Goal: Task Accomplishment & Management: Manage account settings

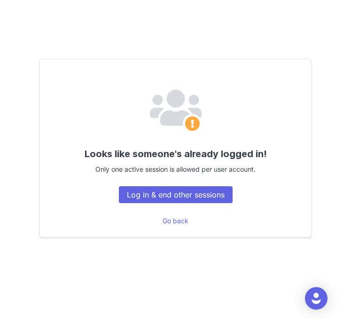
click at [202, 207] on div "Looks like someone's already logged in! Only one active session is allowed per …" at bounding box center [175, 149] width 272 height 178
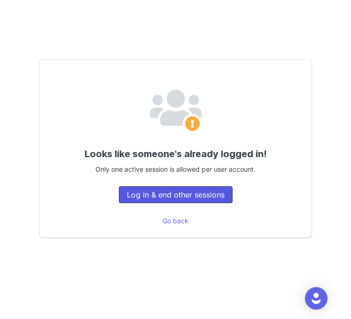
click at [199, 200] on button "Log in & end other sessions" at bounding box center [176, 194] width 114 height 17
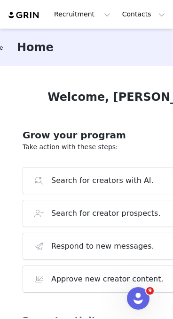
click at [153, 121] on div "Grow your program Take action with these steps: Search for creators with AI. Se…" at bounding box center [131, 213] width 216 height 185
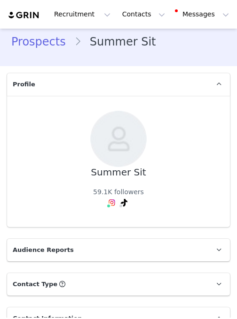
type input "+1 (United States)"
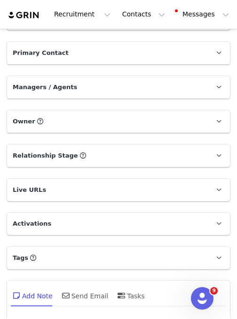
scroll to position [872, 0]
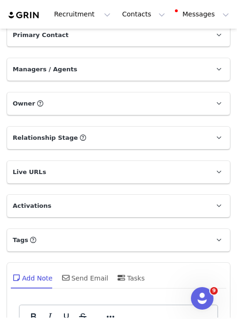
click at [64, 138] on span "Relationship Stage" at bounding box center [45, 137] width 65 height 9
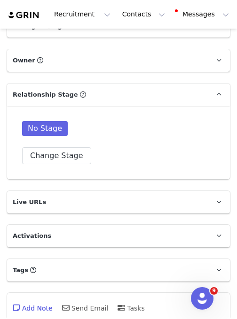
scroll to position [979, 0]
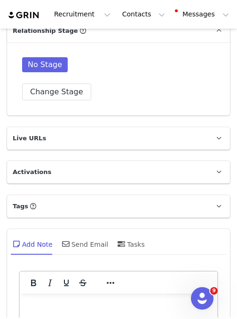
click at [62, 176] on p "Activations" at bounding box center [107, 172] width 200 height 23
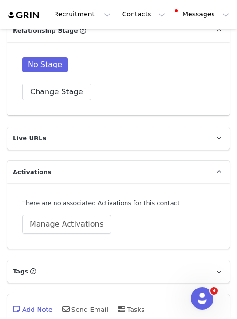
click at [62, 176] on p "Activations" at bounding box center [107, 172] width 200 height 23
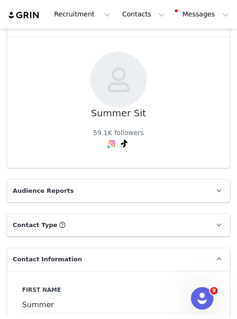
scroll to position [0, 0]
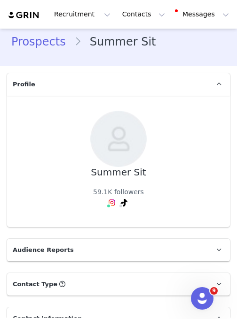
click at [93, 86] on p "Profile" at bounding box center [107, 84] width 200 height 23
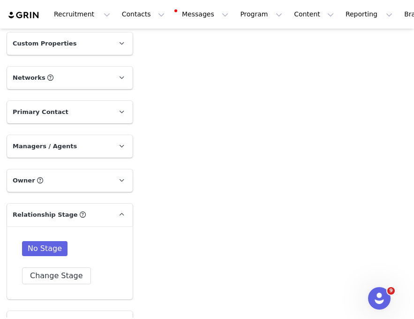
scroll to position [746, 0]
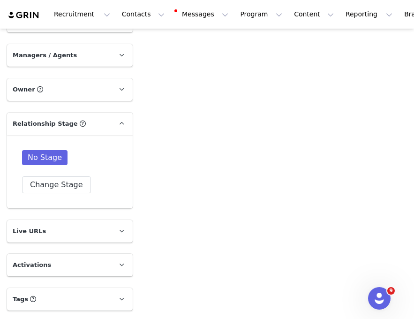
click at [91, 295] on p "Tags Keep track of your contacts by assigning them tags. You can then filter yo…" at bounding box center [58, 299] width 103 height 23
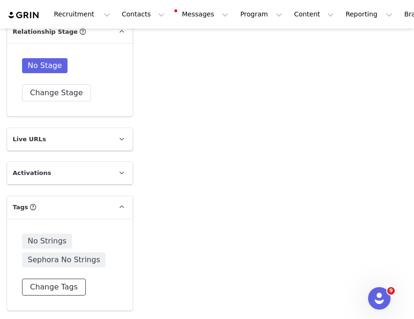
click at [64, 285] on button "Change Tags" at bounding box center [54, 287] width 64 height 17
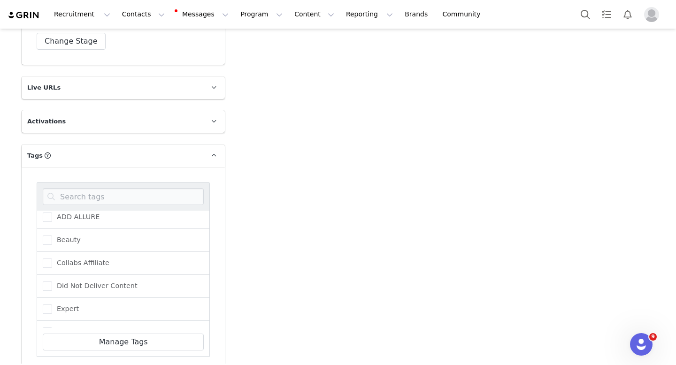
scroll to position [0, 0]
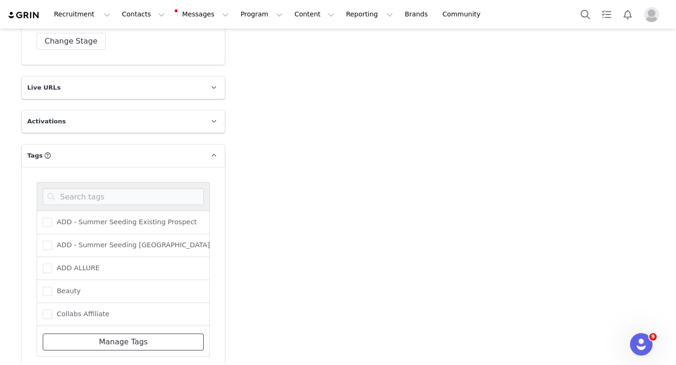
click at [124, 319] on link "Manage Tags" at bounding box center [123, 342] width 161 height 17
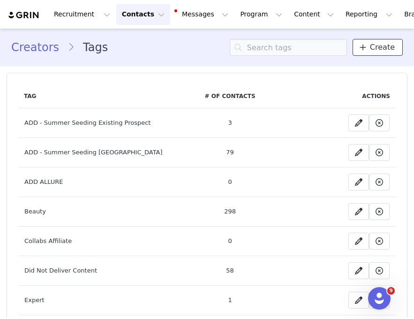
click at [236, 52] on span "Create" at bounding box center [382, 47] width 25 height 11
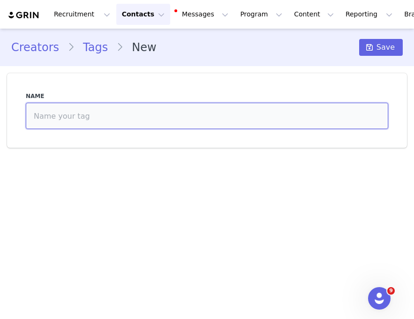
click at [215, 115] on input at bounding box center [207, 116] width 363 height 26
type input "ADD - Sephora Savings Event"
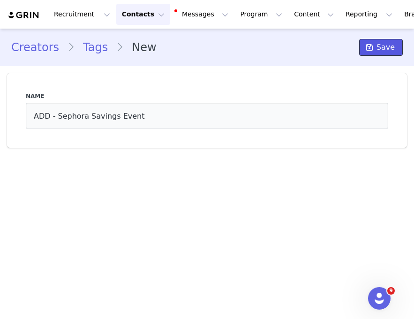
click at [236, 49] on span "Save" at bounding box center [386, 47] width 18 height 11
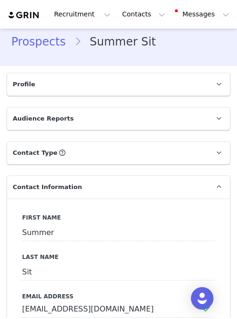
type input "+1 ([GEOGRAPHIC_DATA])"
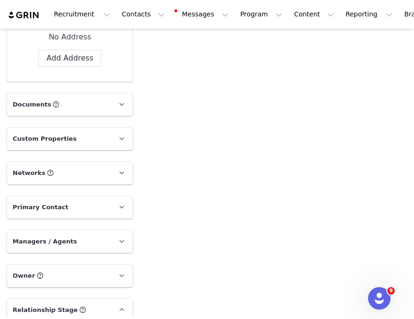
scroll to position [777, 0]
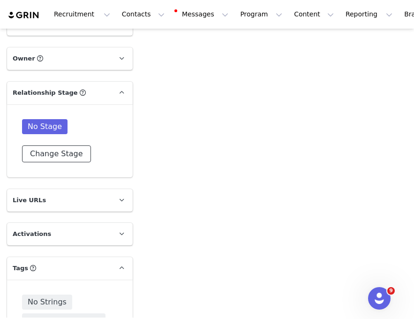
click at [73, 153] on button "Change Stage" at bounding box center [56, 154] width 69 height 17
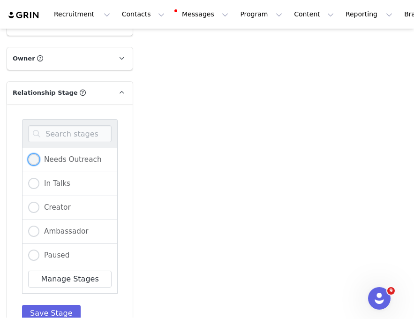
click at [65, 160] on span "Needs Outreach" at bounding box center [70, 159] width 62 height 8
click at [39, 160] on input "Needs Outreach" at bounding box center [33, 160] width 11 height 12
radio input "true"
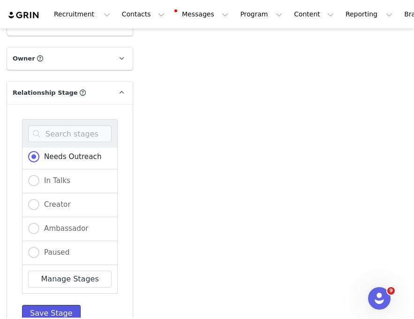
click at [52, 305] on button "Save Stage" at bounding box center [51, 313] width 59 height 17
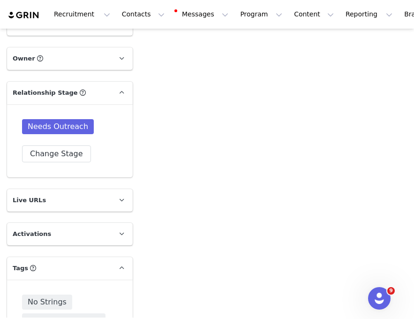
scroll to position [838, 0]
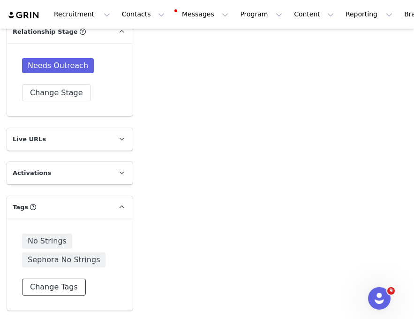
click at [65, 292] on button "Change Tags" at bounding box center [54, 287] width 64 height 17
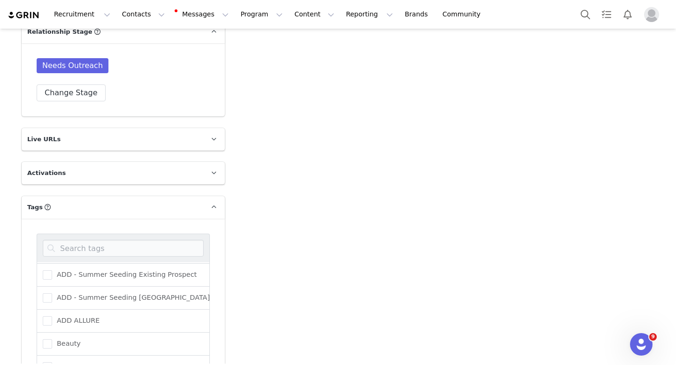
scroll to position [0, 0]
click at [48, 274] on span at bounding box center [47, 273] width 9 height 9
click at [52, 269] on input "ADD - Sephora Savings Event" at bounding box center [52, 269] width 0 height 0
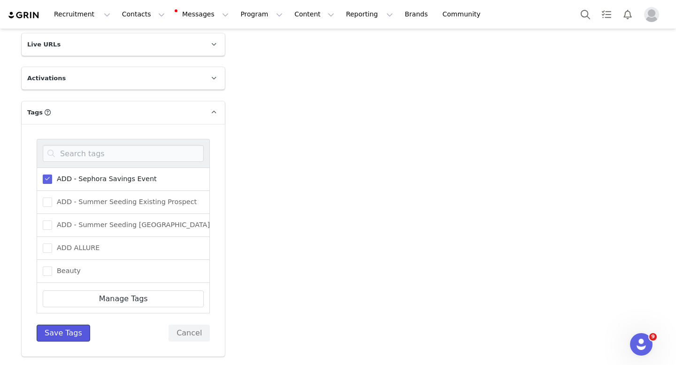
click at [69, 319] on button "Save Tags" at bounding box center [64, 333] width 54 height 17
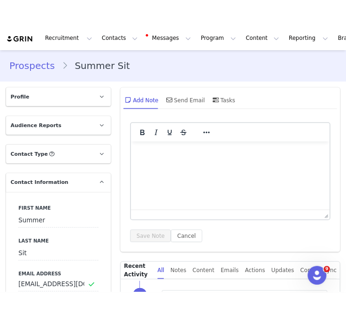
scroll to position [120, 0]
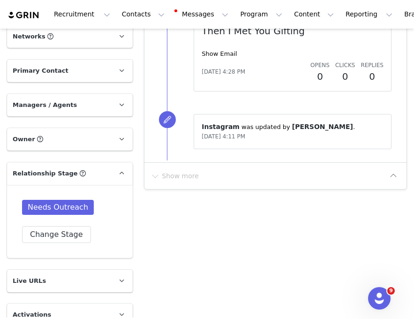
scroll to position [819, 0]
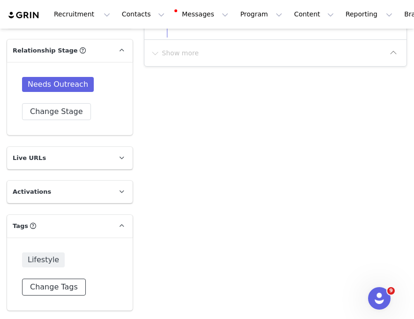
click at [62, 285] on button "Change Tags" at bounding box center [54, 287] width 64 height 17
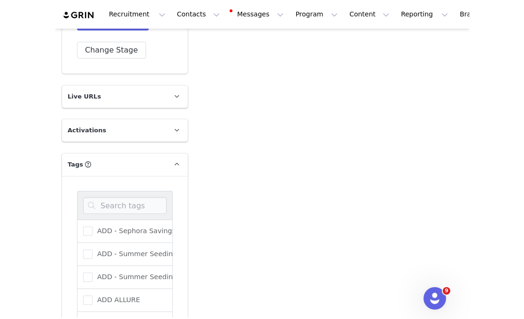
scroll to position [921, 0]
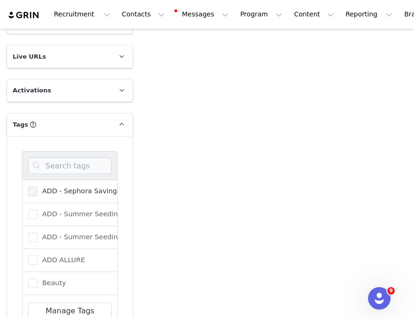
click at [31, 190] on span at bounding box center [32, 191] width 9 height 9
click at [38, 187] on input "ADD - Sephora Savings Event" at bounding box center [38, 187] width 0 height 0
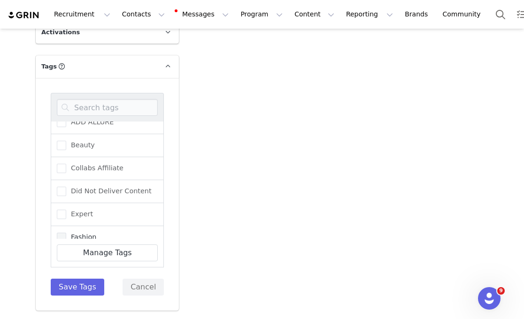
scroll to position [94, 0]
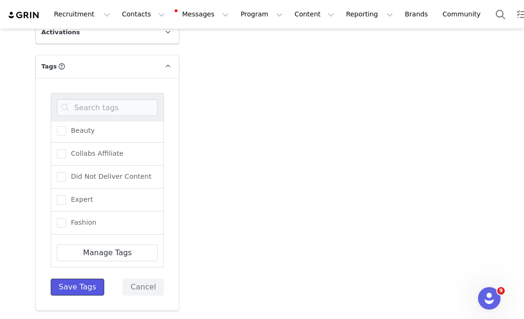
click at [85, 285] on button "Save Tags" at bounding box center [78, 287] width 54 height 17
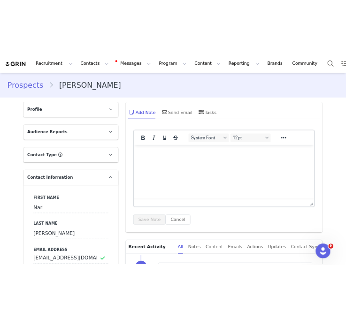
scroll to position [129, 0]
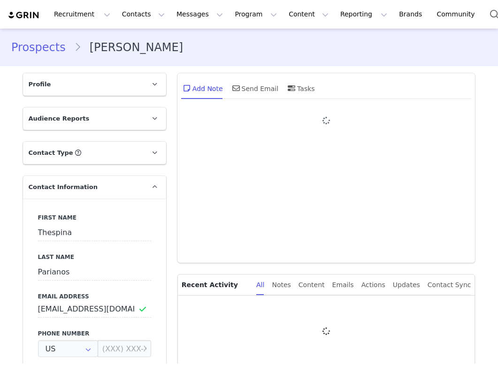
type input "+1 ([GEOGRAPHIC_DATA])"
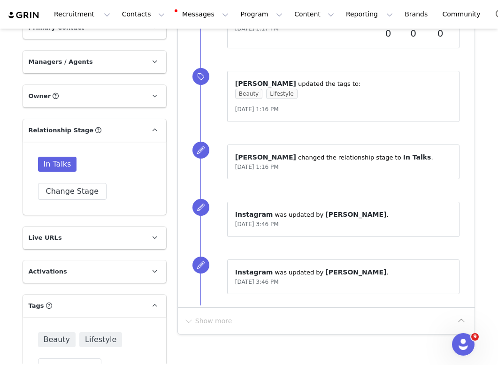
scroll to position [773, 0]
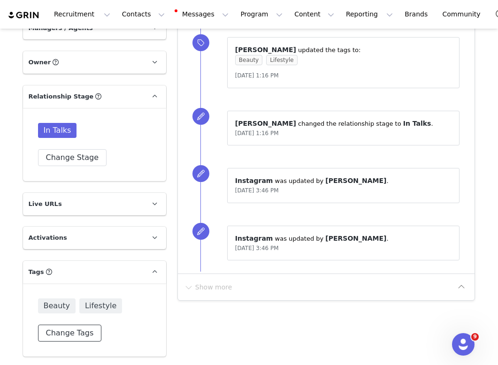
click at [78, 331] on button "Change Tags" at bounding box center [70, 333] width 64 height 17
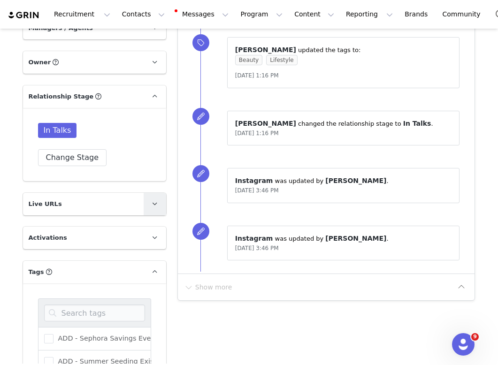
scroll to position [897, 0]
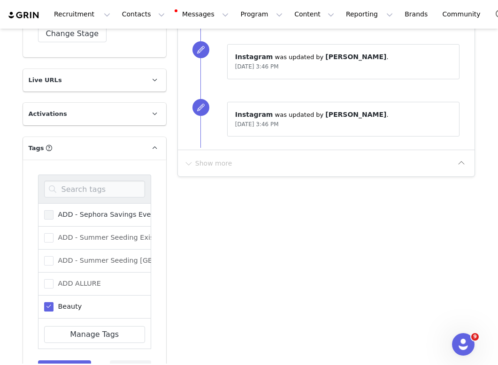
click at [113, 212] on span "ADD - Sephora Savings Event" at bounding box center [106, 214] width 105 height 9
click at [54, 210] on input "ADD - Sephora Savings Event" at bounding box center [54, 210] width 0 height 0
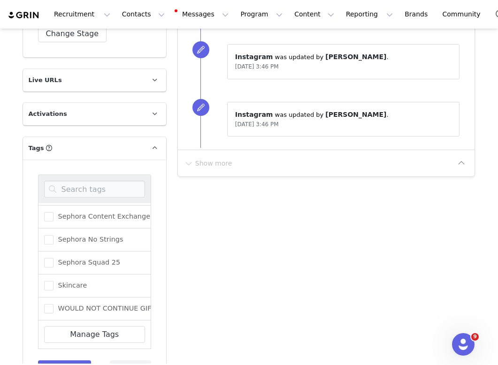
scroll to position [933, 0]
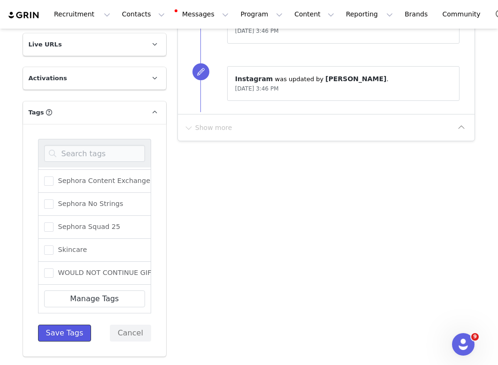
click at [70, 333] on button "Save Tags" at bounding box center [65, 333] width 54 height 17
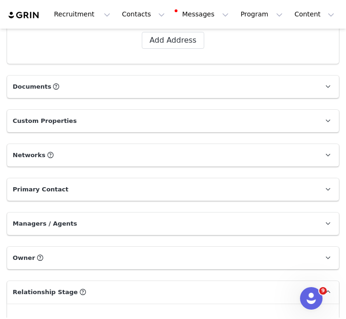
scroll to position [671, 0]
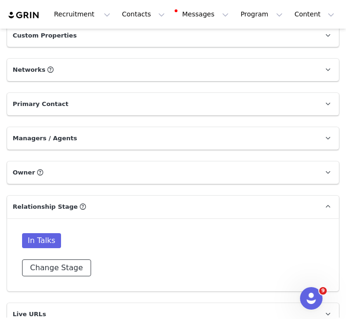
click at [69, 266] on button "Change Stage" at bounding box center [56, 268] width 69 height 17
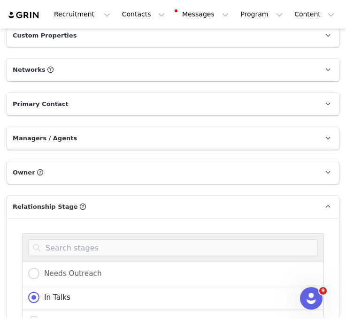
scroll to position [3, 0]
click at [69, 267] on span "Needs Outreach" at bounding box center [70, 271] width 62 height 8
click at [39, 266] on input "Needs Outreach" at bounding box center [33, 271] width 11 height 12
radio input "true"
radio input "false"
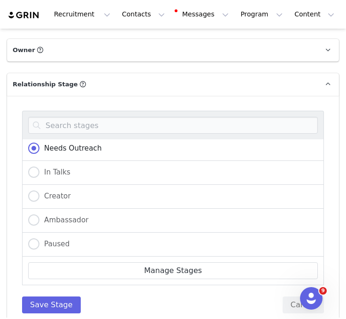
scroll to position [902, 0]
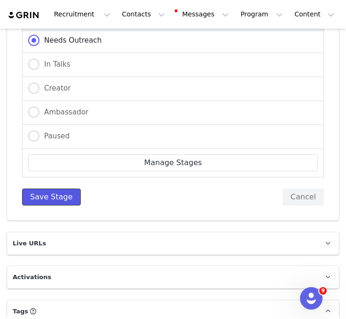
click at [54, 196] on button "Save Stage" at bounding box center [51, 197] width 59 height 17
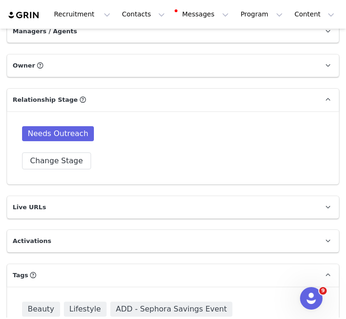
scroll to position [813, 0]
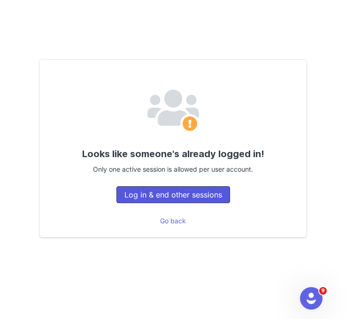
click at [199, 189] on button "Log in & end other sessions" at bounding box center [173, 194] width 114 height 17
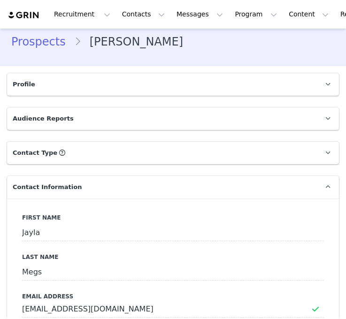
type input "+1 (United States)"
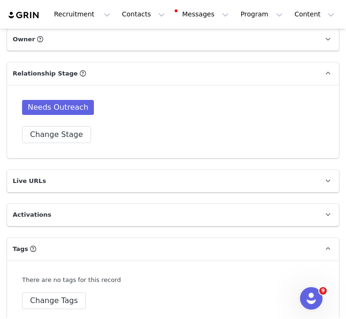
scroll to position [828, 0]
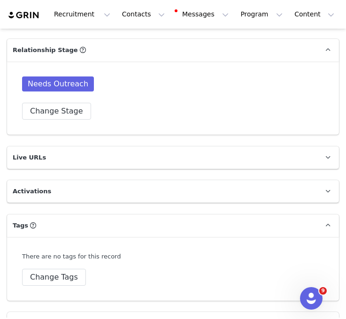
click at [88, 191] on p "Activations" at bounding box center [161, 191] width 309 height 23
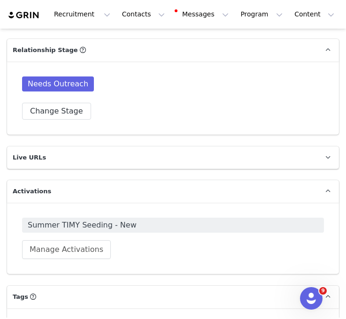
click at [93, 193] on p "Activations" at bounding box center [161, 191] width 309 height 23
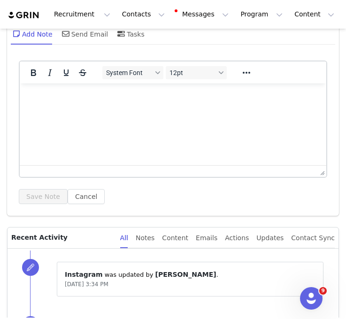
scroll to position [930, 0]
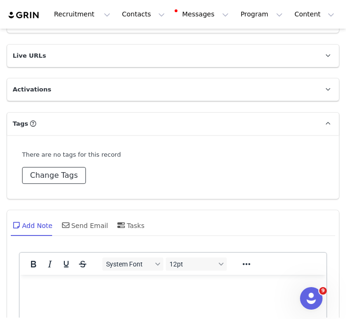
click at [71, 178] on button "Change Tags" at bounding box center [54, 175] width 64 height 17
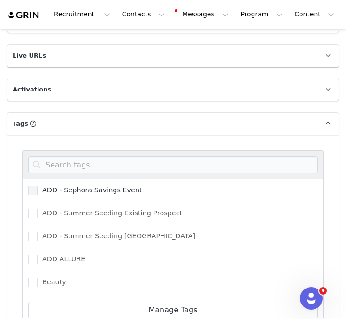
click at [74, 188] on span "ADD - Sephora Savings Event" at bounding box center [90, 190] width 105 height 9
click at [38, 186] on input "ADD - Sephora Savings Event" at bounding box center [38, 186] width 0 height 0
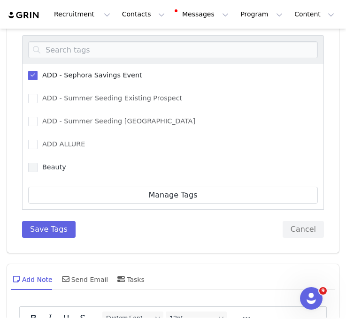
click at [53, 163] on span "Beauty" at bounding box center [52, 167] width 29 height 9
click at [38, 163] on input "Beauty" at bounding box center [38, 163] width 0 height 0
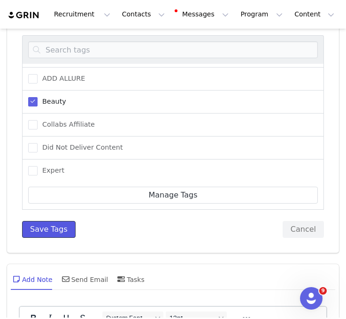
click at [62, 224] on button "Save Tags" at bounding box center [49, 229] width 54 height 17
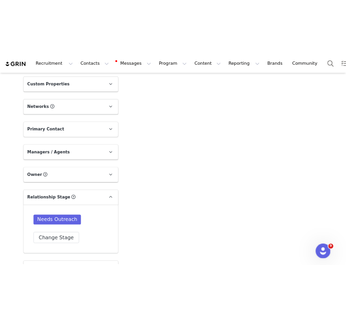
scroll to position [497, 0]
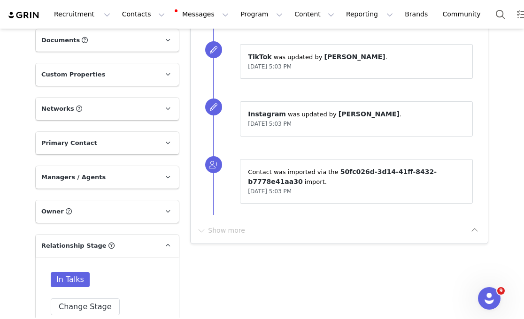
scroll to position [693, 0]
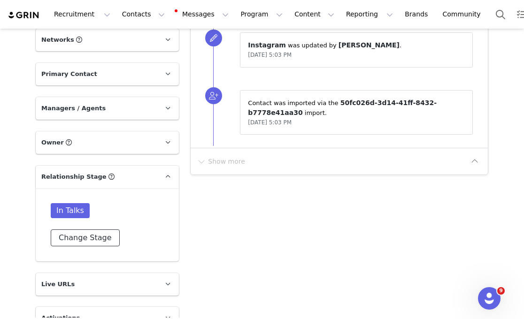
click at [94, 240] on button "Change Stage" at bounding box center [85, 238] width 69 height 17
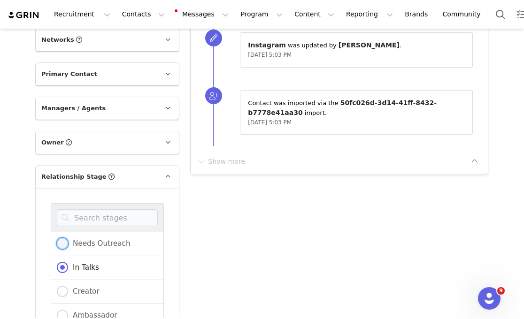
click at [96, 239] on span "Needs Outreach" at bounding box center [99, 243] width 62 height 8
click at [68, 239] on input "Needs Outreach" at bounding box center [62, 244] width 11 height 12
radio input "true"
radio input "false"
click at [161, 175] on link at bounding box center [167, 177] width 23 height 23
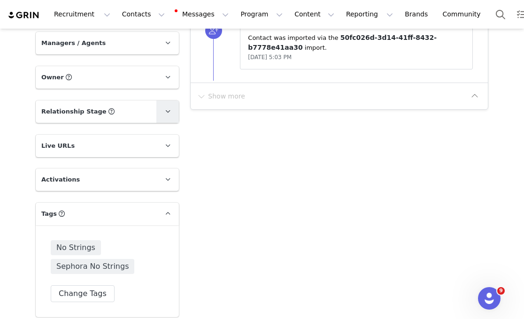
scroll to position [765, 0]
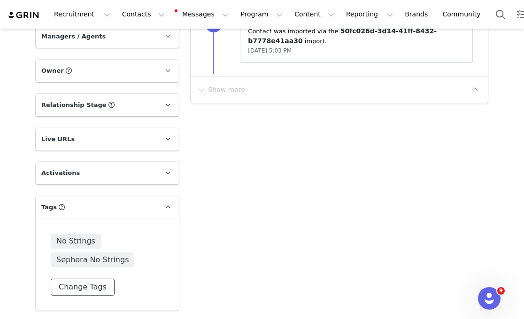
click at [91, 285] on button "Change Tags" at bounding box center [83, 287] width 64 height 17
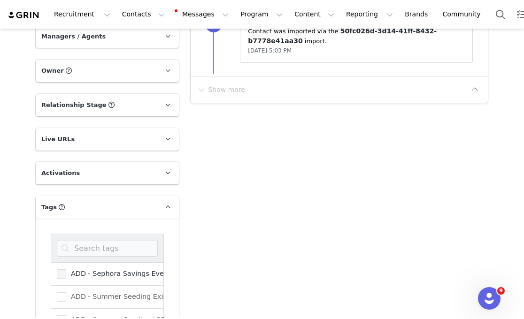
click at [99, 273] on span "ADD - Sephora Savings Event" at bounding box center [118, 273] width 105 height 9
click at [66, 269] on input "ADD - Sephora Savings Event" at bounding box center [66, 269] width 0 height 0
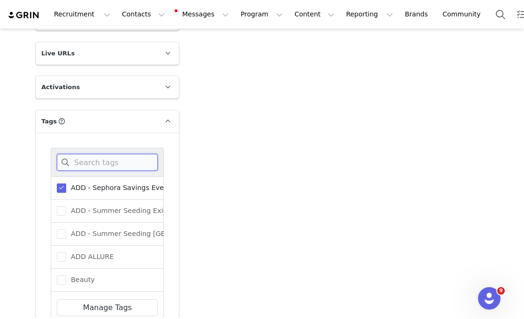
click at [120, 164] on input at bounding box center [107, 162] width 101 height 17
click at [83, 281] on span "Beauty" at bounding box center [80, 280] width 29 height 9
click at [66, 276] on input "Beauty" at bounding box center [66, 276] width 0 height 0
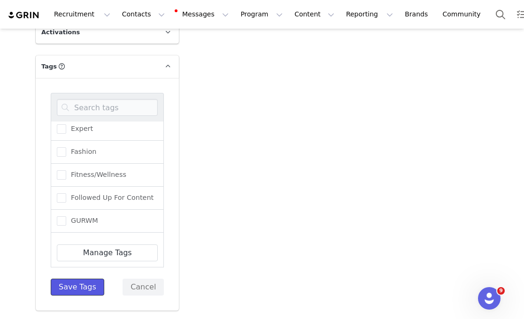
click at [84, 285] on button "Save Tags" at bounding box center [78, 287] width 54 height 17
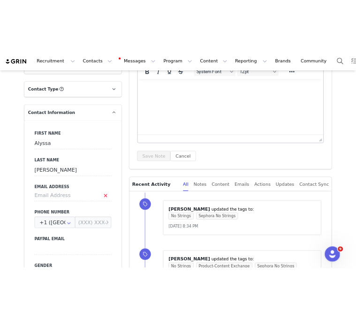
scroll to position [0, 0]
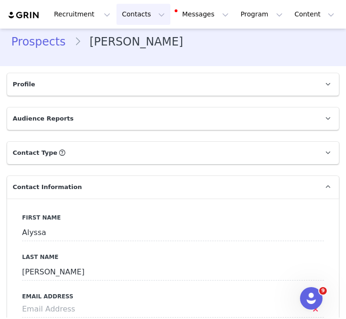
click at [144, 8] on button "Contacts Contacts" at bounding box center [143, 14] width 54 height 21
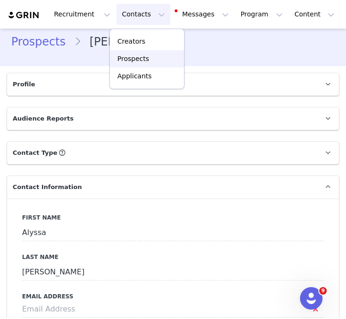
click at [138, 56] on p "Prospects" at bounding box center [132, 59] width 31 height 10
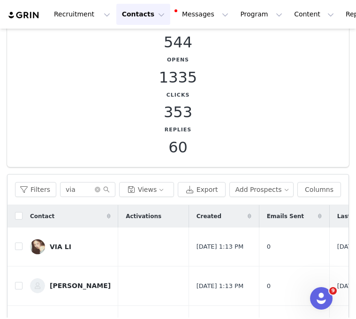
scroll to position [183, 0]
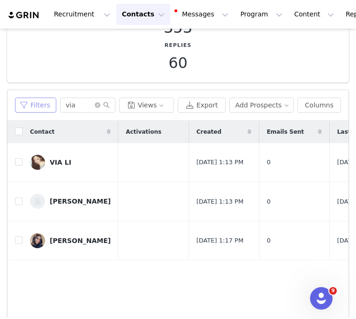
click at [42, 103] on button "Filters" at bounding box center [35, 105] width 41 height 15
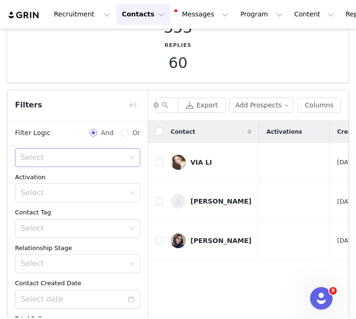
scroll to position [61, 0]
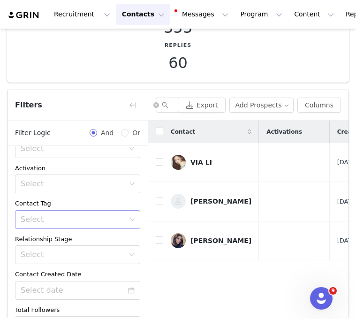
click at [68, 221] on div "Select" at bounding box center [74, 219] width 106 height 9
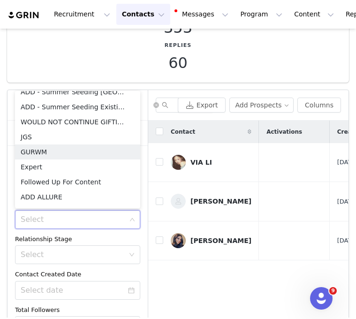
scroll to position [277, 0]
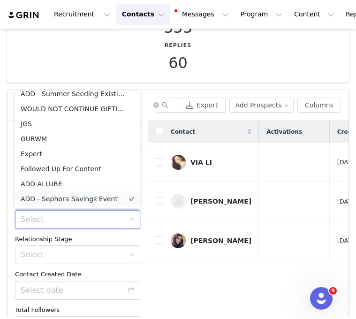
click at [61, 198] on li "ADD - Sephora Savings Event" at bounding box center [77, 199] width 125 height 15
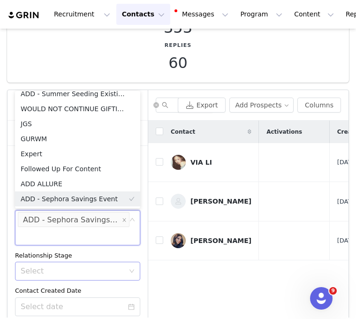
click at [97, 271] on div "Select" at bounding box center [73, 271] width 104 height 9
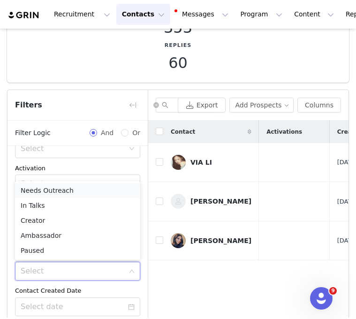
click at [71, 193] on li "Needs Outreach" at bounding box center [77, 190] width 125 height 15
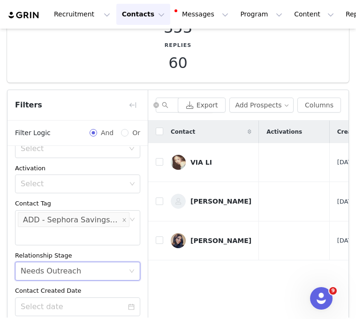
click at [174, 284] on div "Contact Activations Created Emails Sent Last Updated Relationship Stage # of Pr…" at bounding box center [248, 226] width 200 height 210
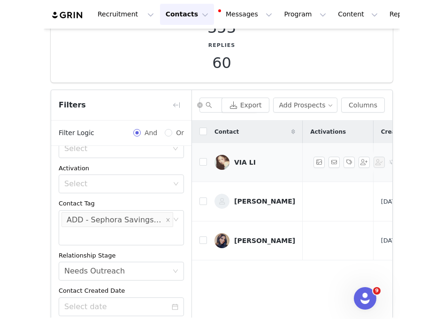
scroll to position [243, 0]
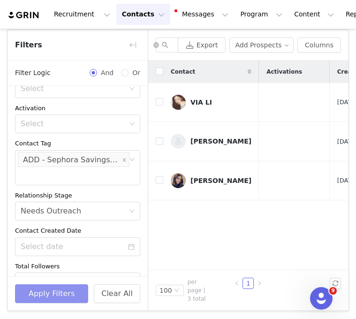
click at [75, 291] on button "Apply Filters" at bounding box center [51, 293] width 73 height 19
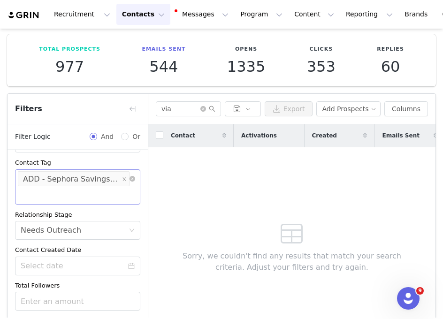
scroll to position [149, 0]
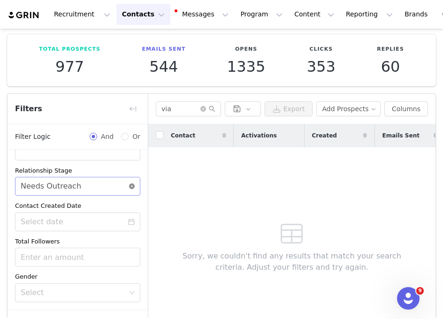
click at [131, 186] on icon "icon: close-circle" at bounding box center [132, 187] width 6 height 6
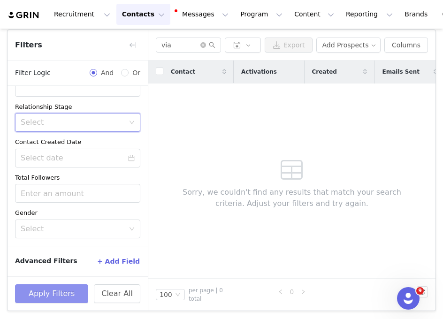
click at [54, 292] on button "Apply Filters" at bounding box center [51, 293] width 73 height 19
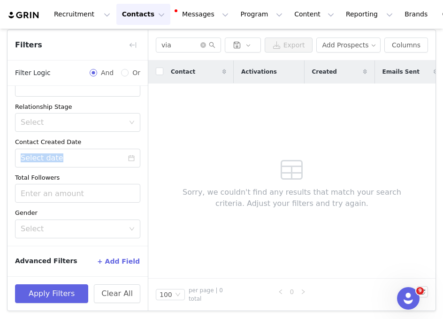
drag, startPoint x: 1, startPoint y: 180, endPoint x: -159, endPoint y: 153, distance: 162.8
click at [0, 153] on html "Recruitment Recruitment Creator Search Curated Lists Landing Pages Web Extensio…" at bounding box center [221, 159] width 443 height 319
click at [161, 139] on div "Sorry, we couldn't find any results that match your search criteria. Adjust you…" at bounding box center [292, 181] width 270 height 195
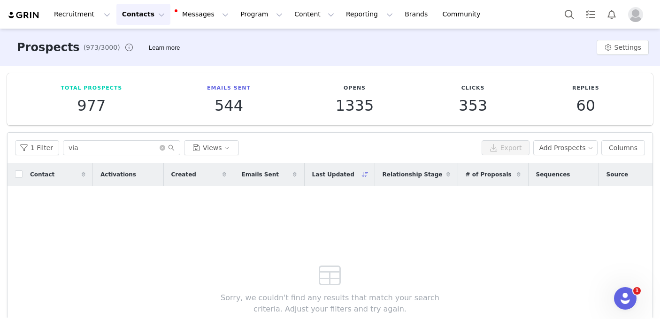
scroll to position [103, 0]
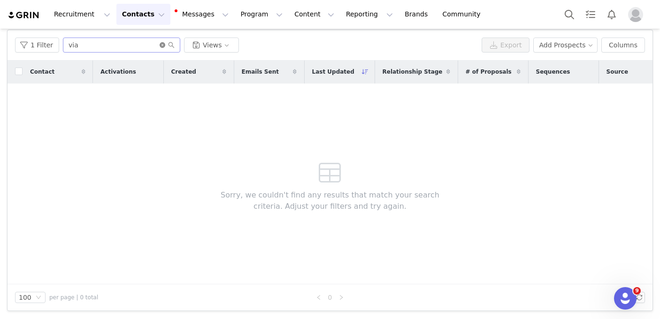
click at [160, 43] on icon "icon: close-circle" at bounding box center [163, 45] width 6 height 6
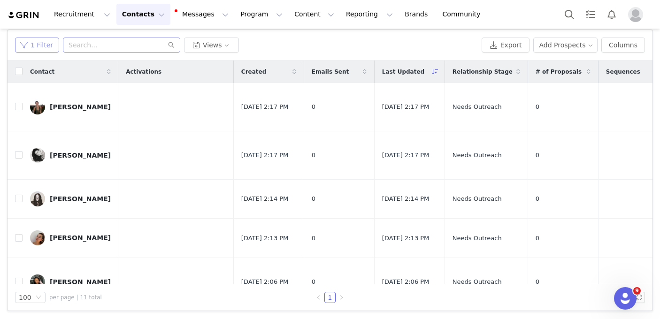
click at [41, 51] on button "1 Filter" at bounding box center [37, 45] width 44 height 15
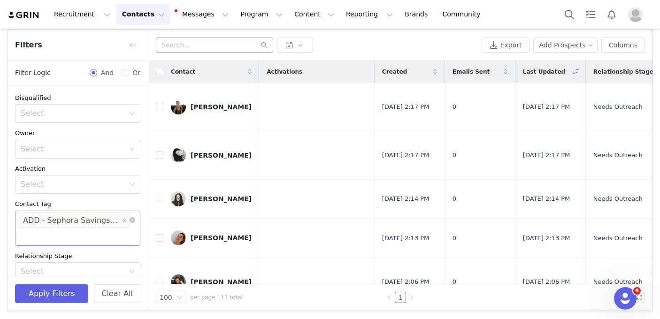
scroll to position [119, 0]
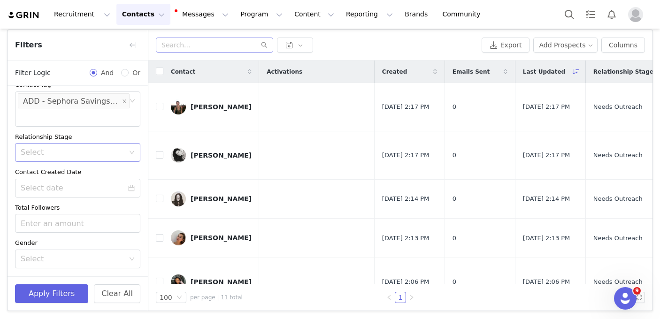
click at [106, 149] on div "Select" at bounding box center [73, 152] width 104 height 9
click at [85, 173] on li "Needs Outreach" at bounding box center [77, 173] width 125 height 15
click at [54, 292] on button "Apply Filters" at bounding box center [51, 293] width 73 height 19
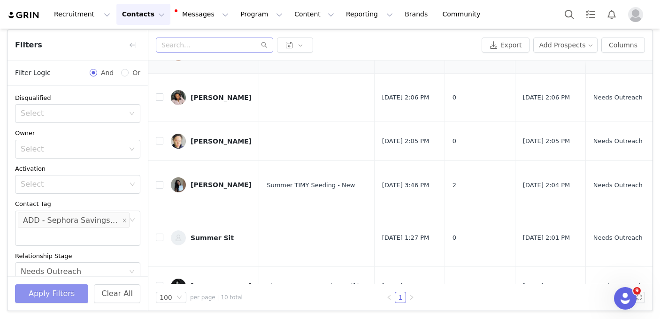
scroll to position [0, 0]
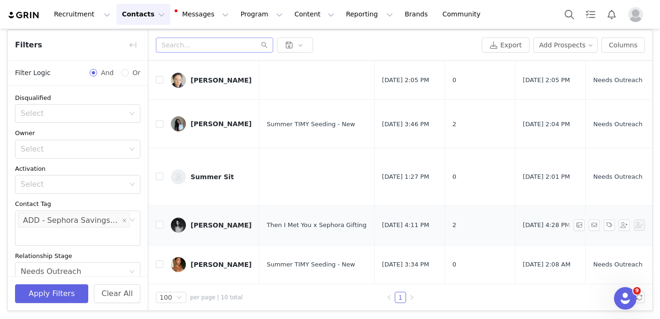
click at [218, 222] on div "Nari Chaves" at bounding box center [221, 226] width 61 height 8
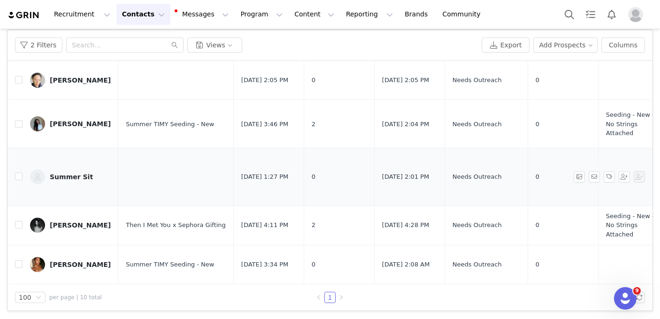
click at [70, 178] on div "Summer Sit" at bounding box center [71, 177] width 43 height 8
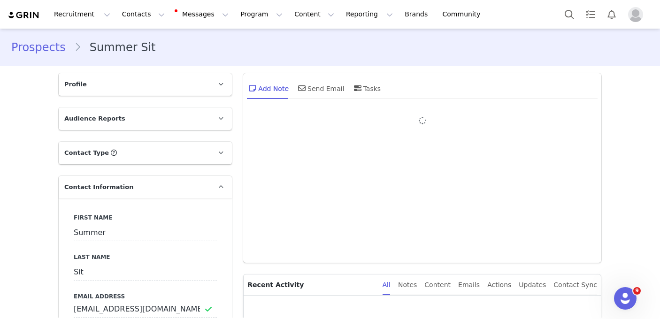
type input "+1 (United States)"
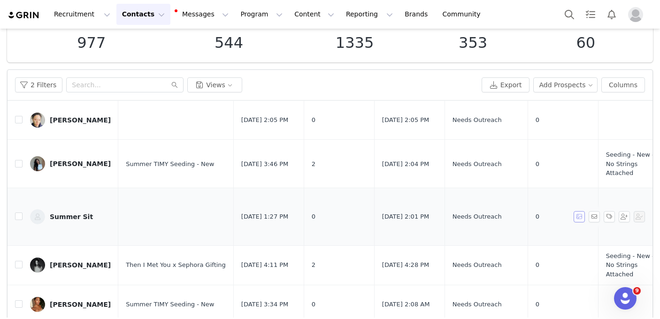
click at [443, 218] on button "button" at bounding box center [579, 216] width 11 height 11
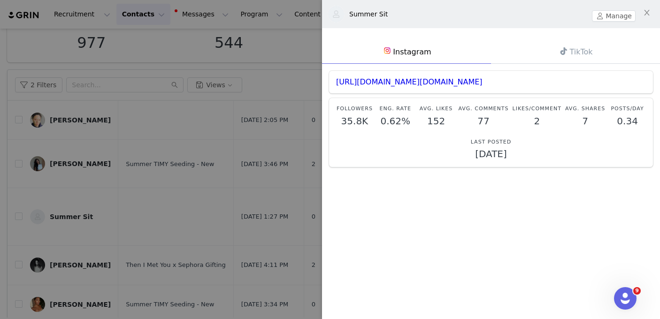
click at [266, 177] on div at bounding box center [330, 159] width 660 height 319
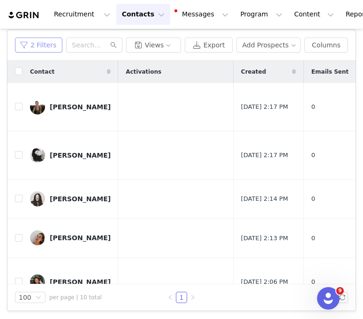
click at [46, 42] on button "2 Filters" at bounding box center [38, 45] width 47 height 15
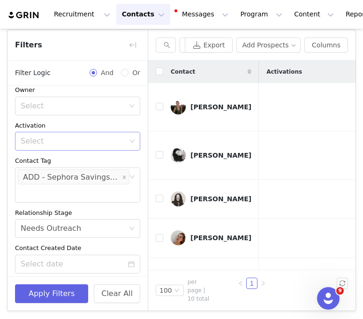
scroll to position [112, 0]
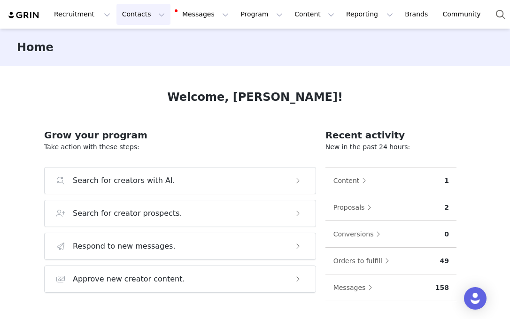
click at [135, 18] on button "Contacts Contacts" at bounding box center [143, 14] width 54 height 21
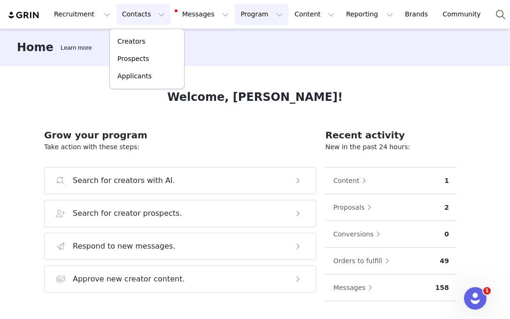
click at [253, 15] on button "Program Program" at bounding box center [262, 14] width 54 height 21
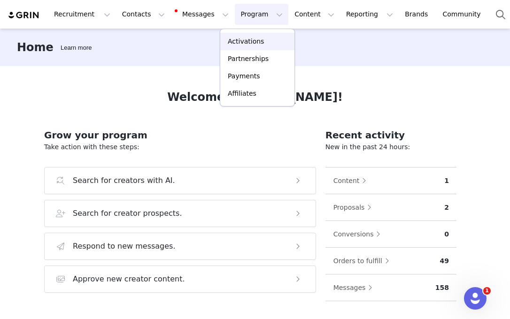
click at [253, 38] on p "Activations" at bounding box center [246, 42] width 36 height 10
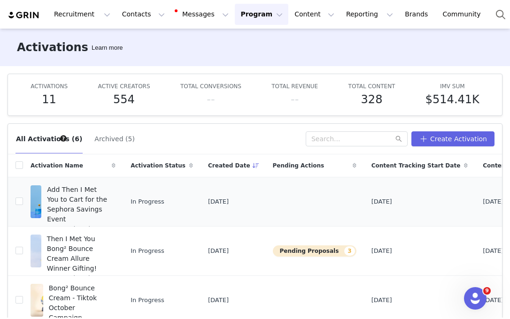
scroll to position [22, 0]
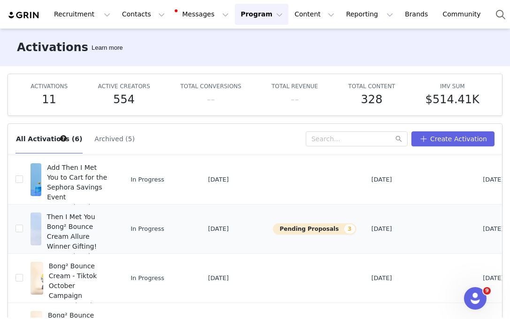
click at [67, 218] on span "Then I Met You Bong² Bounce Cream Allure Winner Gifting!" at bounding box center [78, 231] width 63 height 39
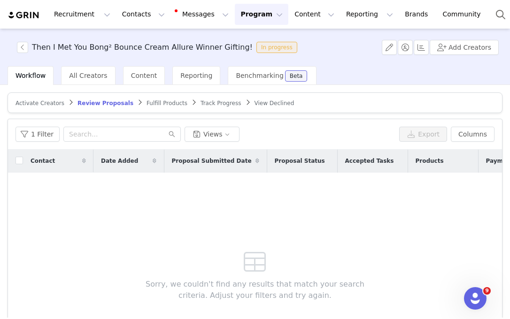
click at [90, 105] on span "Review Proposals" at bounding box center [105, 103] width 56 height 7
click at [55, 101] on span "Activate Creators" at bounding box center [39, 103] width 49 height 7
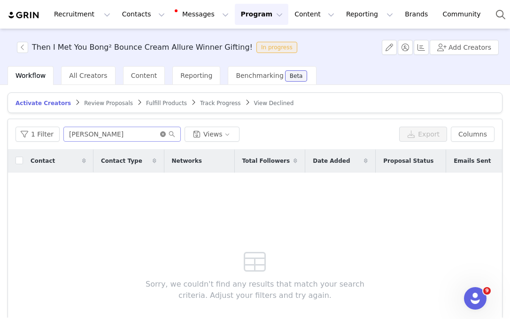
click at [161, 134] on icon "icon: close-circle" at bounding box center [163, 134] width 6 height 6
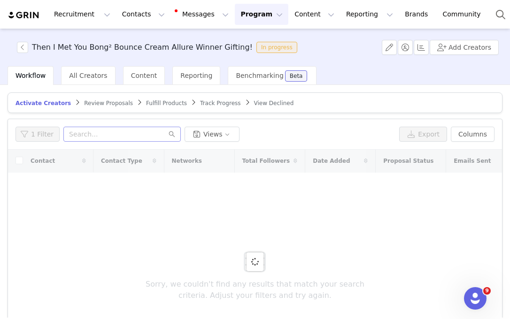
click at [102, 103] on span "Review Proposals" at bounding box center [108, 103] width 49 height 7
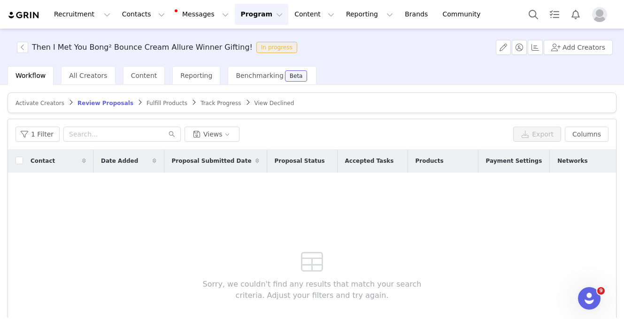
click at [150, 104] on span "Fulfill Products" at bounding box center [166, 103] width 41 height 7
click at [45, 135] on button "3 Filters" at bounding box center [38, 134] width 47 height 15
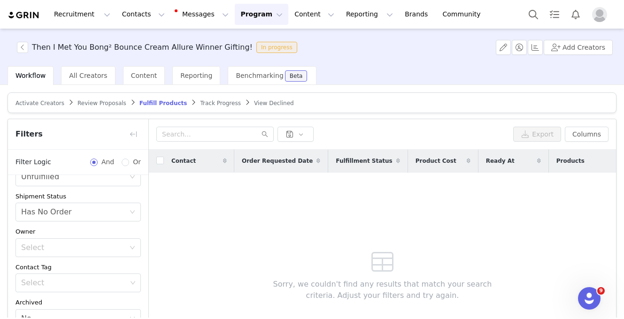
scroll to position [90, 0]
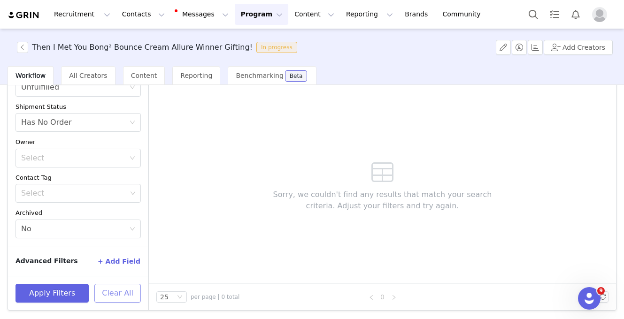
click at [107, 290] on button "Clear All" at bounding box center [117, 293] width 46 height 19
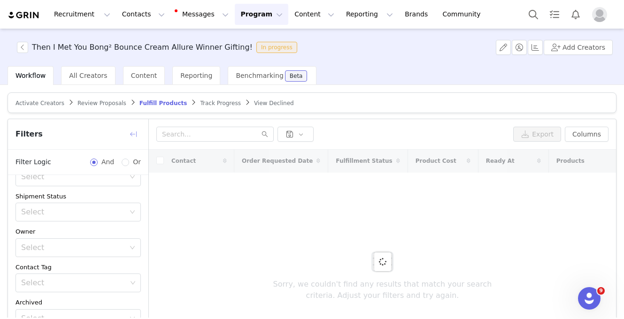
click at [133, 135] on button "button" at bounding box center [133, 134] width 15 height 15
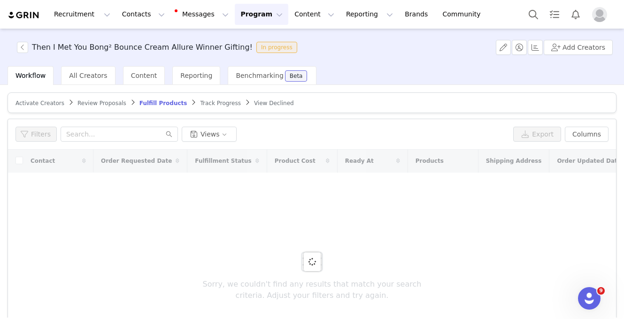
scroll to position [117, 0]
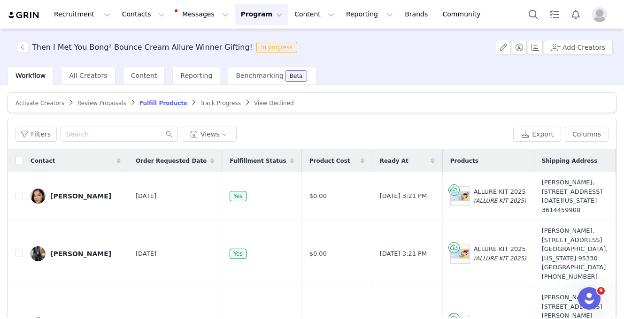
click at [50, 102] on span "Activate Creators" at bounding box center [39, 103] width 49 height 7
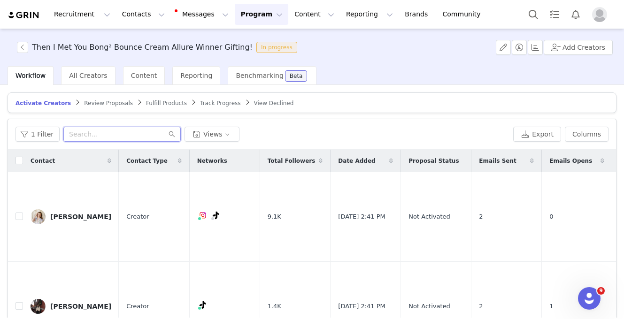
click at [102, 135] on input "text" at bounding box center [121, 134] width 117 height 15
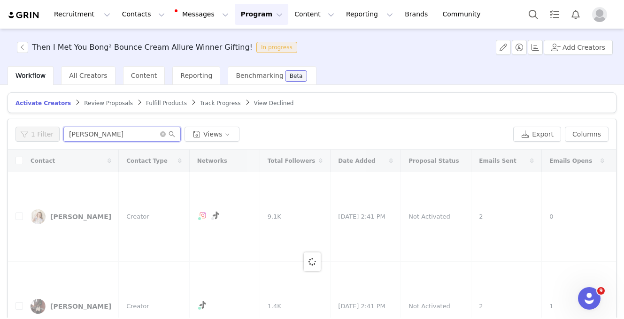
type input "[PERSON_NAME]"
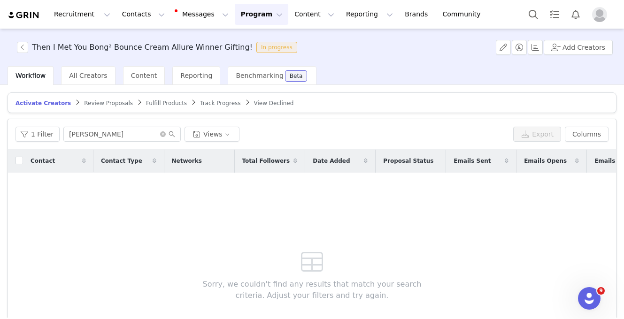
click at [97, 106] on span "Review Proposals" at bounding box center [108, 103] width 49 height 7
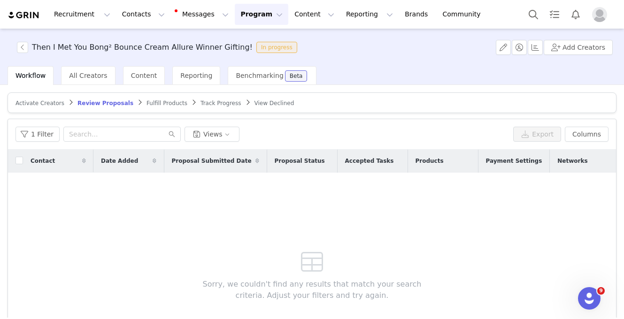
click at [146, 105] on span "Fulfill Products" at bounding box center [166, 103] width 41 height 7
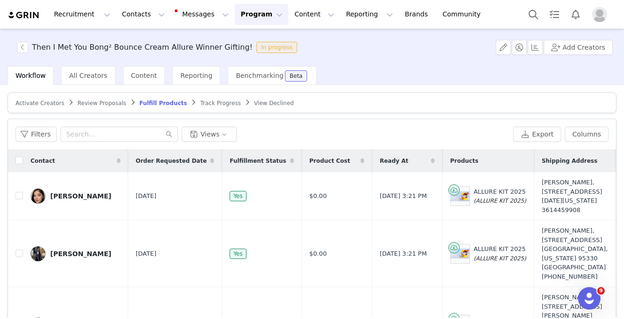
scroll to position [185, 0]
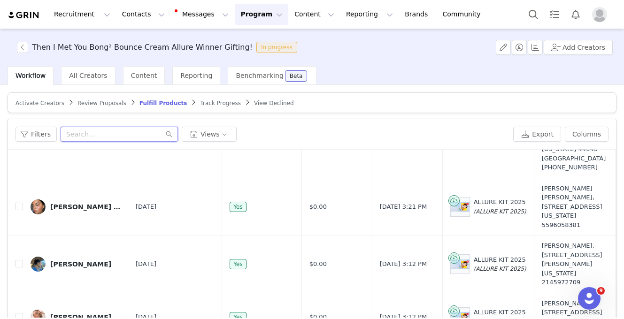
click at [119, 129] on input "text" at bounding box center [119, 134] width 117 height 15
type input "[PERSON_NAME]"
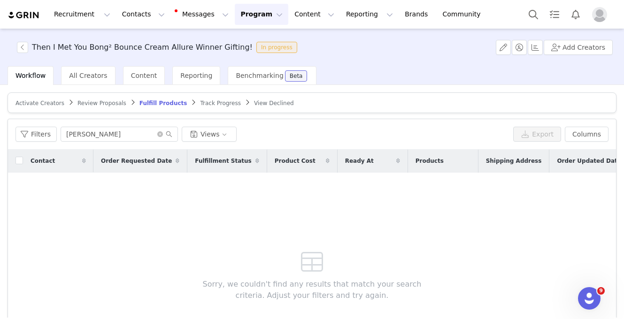
click at [98, 104] on span "Review Proposals" at bounding box center [101, 103] width 49 height 7
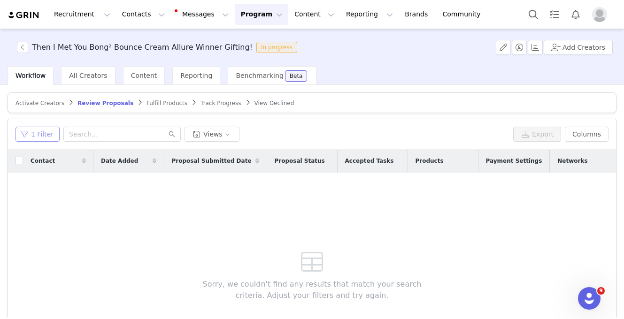
click at [46, 133] on button "1 Filter" at bounding box center [37, 134] width 44 height 15
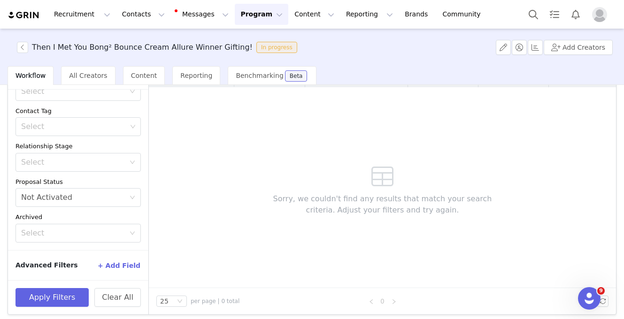
scroll to position [90, 0]
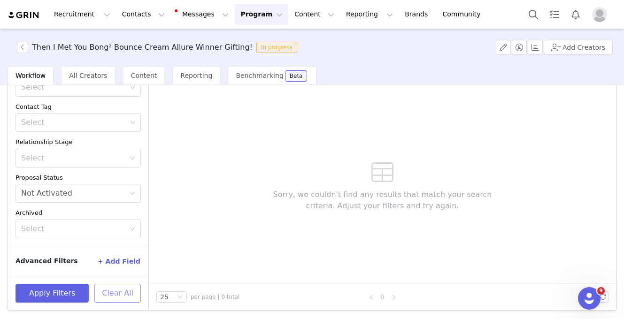
click at [114, 291] on button "Clear All" at bounding box center [117, 293] width 46 height 19
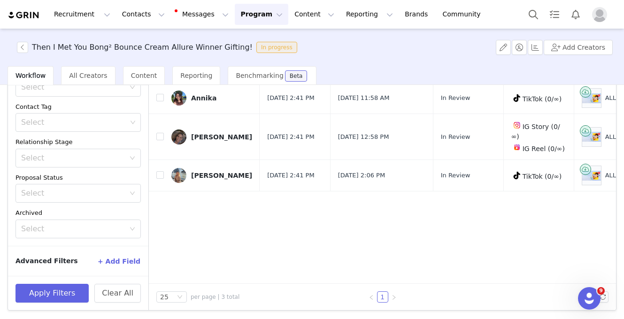
click at [200, 211] on div "Contact Date Added Proposal Submitted Date Proposal Status Accepted Tasks Produ…" at bounding box center [382, 172] width 467 height 224
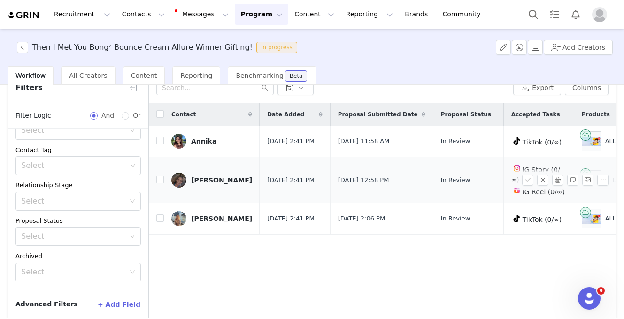
scroll to position [0, 0]
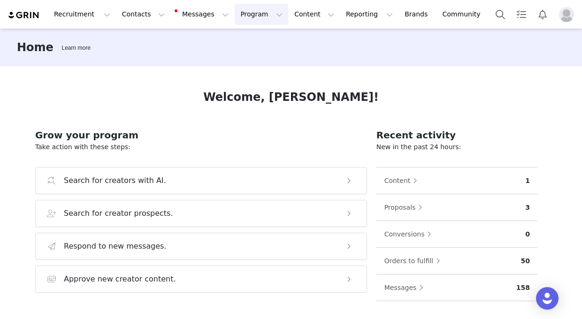
click at [251, 9] on button "Program Program" at bounding box center [262, 14] width 54 height 21
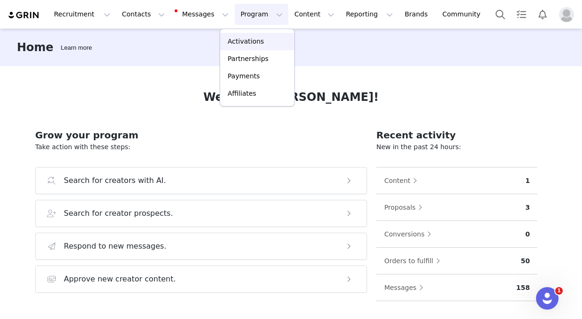
click at [247, 43] on p "Activations" at bounding box center [246, 42] width 36 height 10
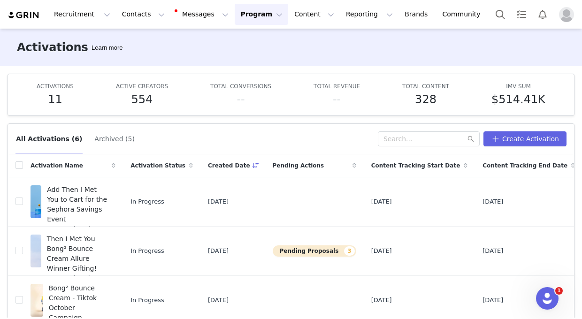
scroll to position [49, 0]
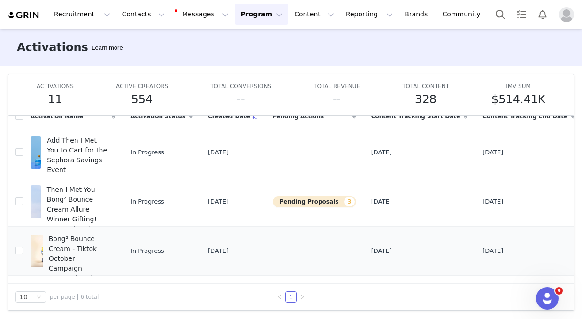
click at [84, 249] on span "Bong² Bounce Cream - Tiktok October Campaign" at bounding box center [79, 253] width 61 height 39
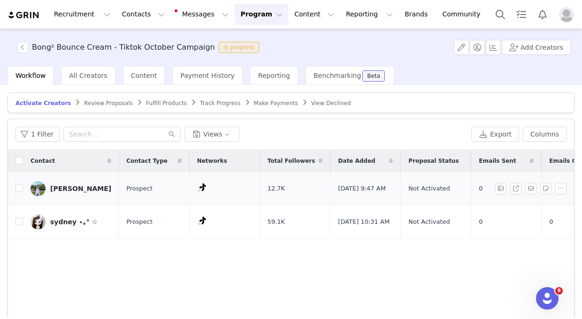
click at [61, 189] on div "Helen" at bounding box center [80, 189] width 61 height 8
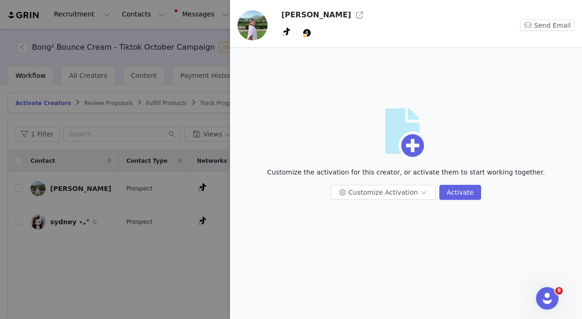
click at [309, 34] on span at bounding box center [306, 32] width 9 height 11
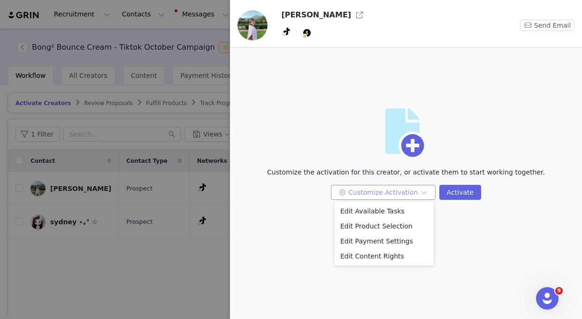
click at [396, 189] on button "Customize Activation" at bounding box center [383, 192] width 105 height 15
click at [393, 242] on li "Edit Payment Settings" at bounding box center [384, 241] width 99 height 15
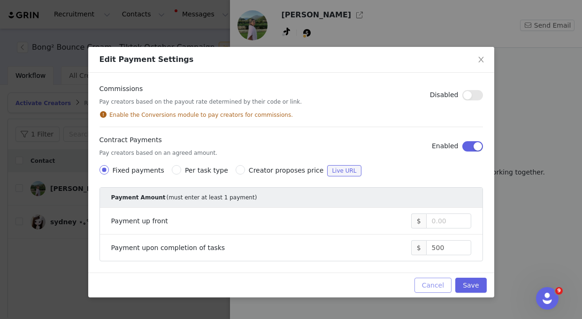
click at [428, 284] on button "Cancel" at bounding box center [432, 285] width 37 height 15
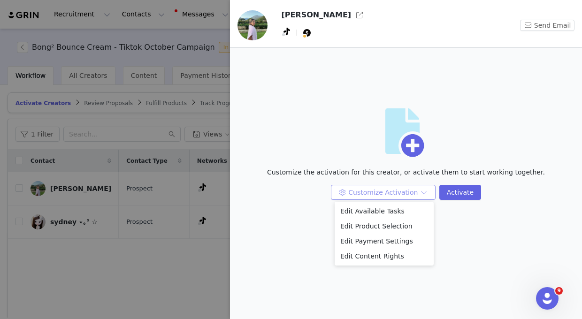
click at [384, 191] on button "Customize Activation" at bounding box center [383, 192] width 105 height 15
click at [383, 211] on li "Edit Available Tasks" at bounding box center [384, 211] width 99 height 15
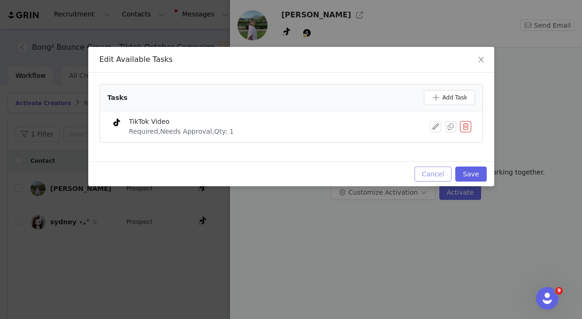
click at [426, 173] on button "Cancel" at bounding box center [432, 174] width 37 height 15
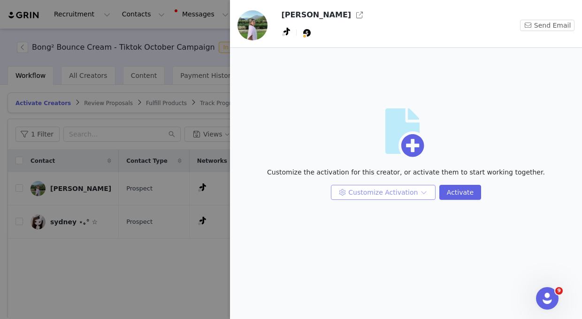
click at [401, 191] on button "Customize Activation" at bounding box center [383, 192] width 105 height 15
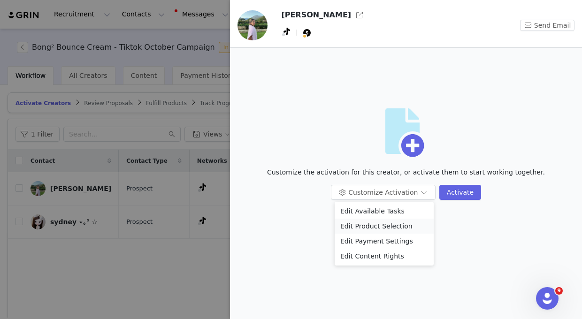
click at [377, 225] on li "Edit Product Selection" at bounding box center [384, 226] width 99 height 15
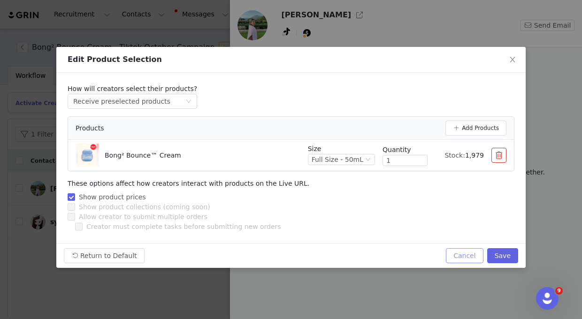
click at [466, 254] on button "Cancel" at bounding box center [464, 255] width 37 height 15
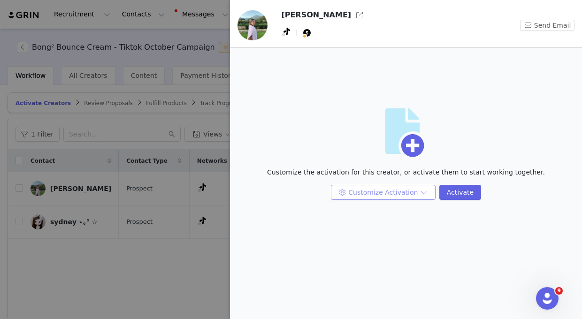
click at [408, 192] on button "Customize Activation" at bounding box center [383, 192] width 105 height 15
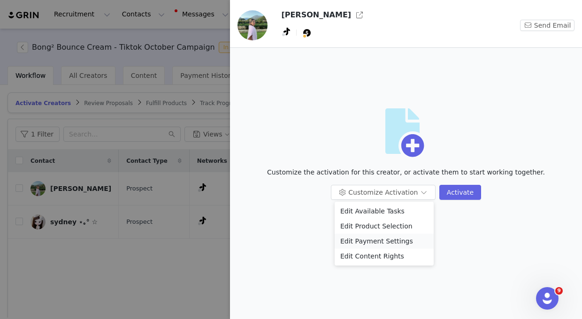
click at [394, 240] on li "Edit Payment Settings" at bounding box center [384, 241] width 99 height 15
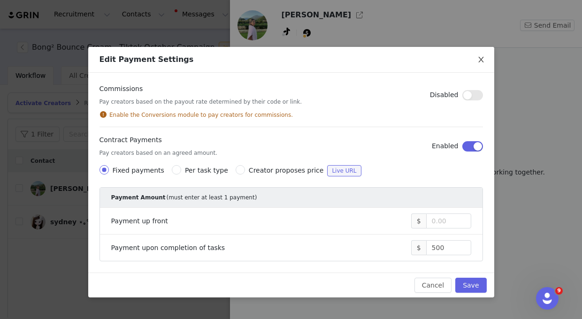
click at [479, 61] on icon "icon: close" at bounding box center [481, 60] width 8 height 8
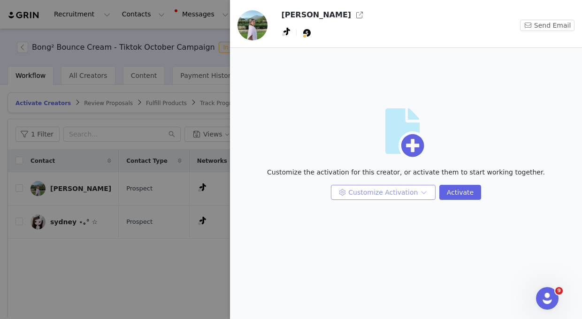
click at [408, 191] on button "Customize Activation" at bounding box center [383, 192] width 105 height 15
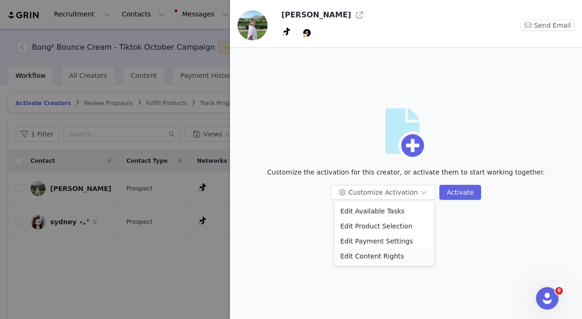
click at [397, 258] on li "Edit Content Rights" at bounding box center [384, 256] width 99 height 15
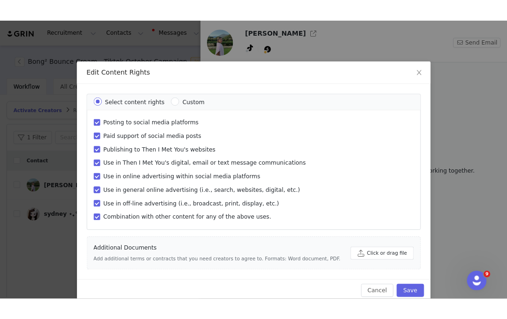
scroll to position [14, 0]
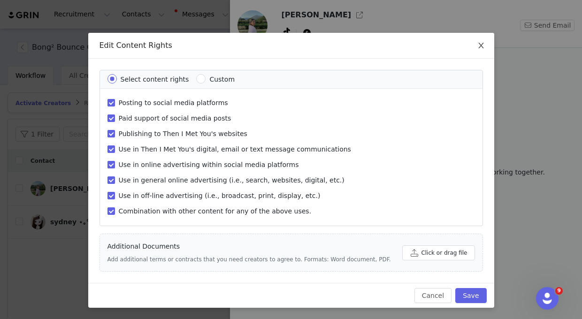
click at [484, 41] on span "Close" at bounding box center [481, 46] width 26 height 26
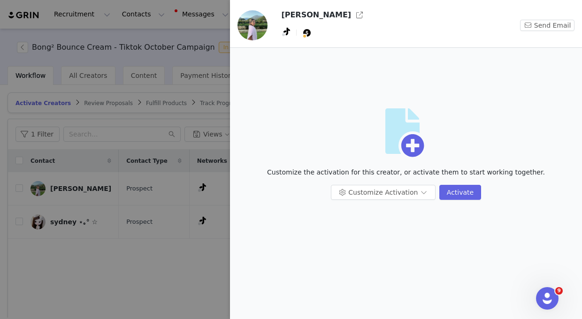
click at [185, 169] on div at bounding box center [291, 159] width 582 height 319
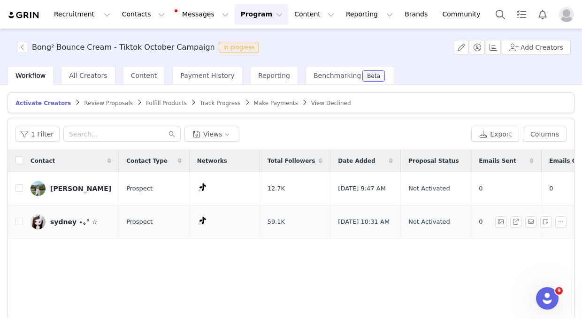
click at [69, 222] on div "sydney ⋆｡° ☆" at bounding box center [73, 222] width 47 height 8
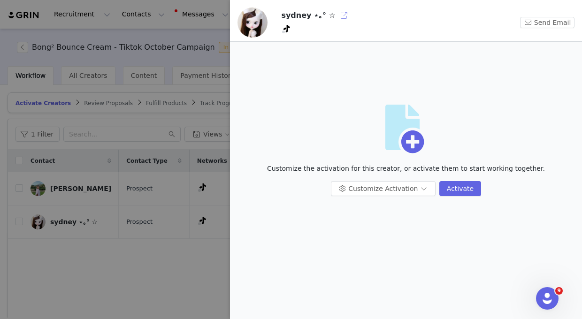
click at [337, 16] on button "button" at bounding box center [344, 15] width 15 height 15
click at [204, 186] on div at bounding box center [291, 159] width 582 height 319
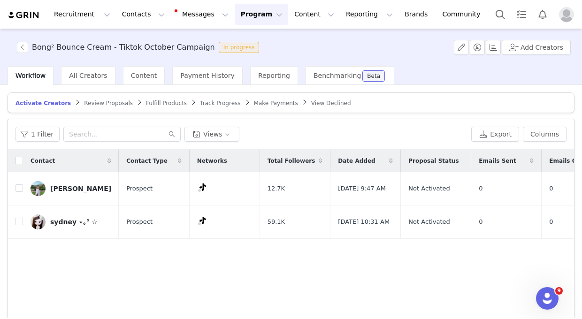
click at [105, 103] on span "Review Proposals" at bounding box center [108, 103] width 49 height 7
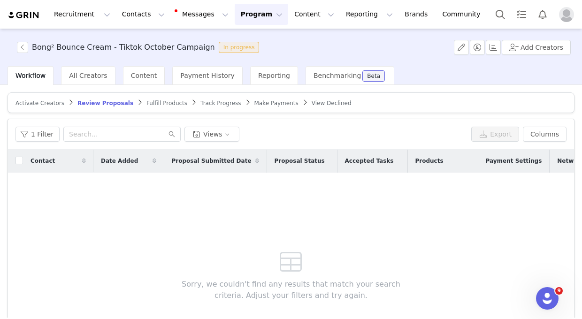
click at [155, 103] on span "Fulfill Products" at bounding box center [166, 103] width 41 height 7
click at [208, 105] on span "Track Progress" at bounding box center [220, 103] width 40 height 7
click at [263, 105] on span "Make Payments" at bounding box center [275, 103] width 44 height 7
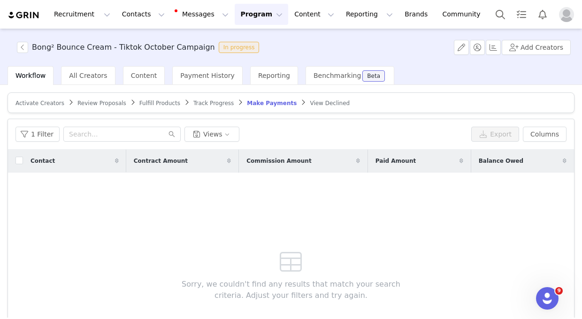
click at [44, 102] on span "Activate Creators" at bounding box center [39, 103] width 49 height 7
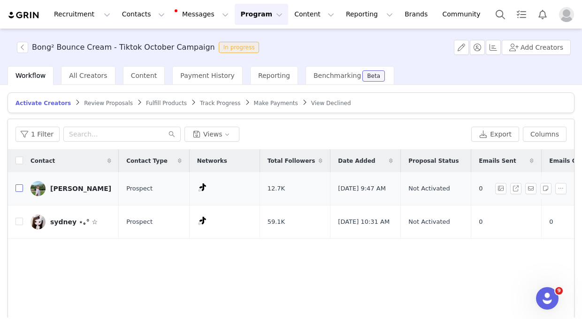
click at [19, 190] on input "checkbox" at bounding box center [19, 188] width 8 height 8
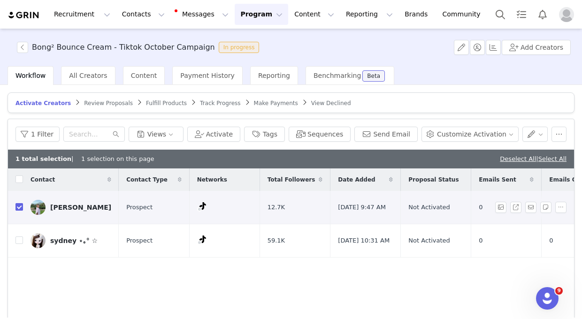
click at [16, 206] on input "checkbox" at bounding box center [19, 207] width 8 height 8
checkbox input "false"
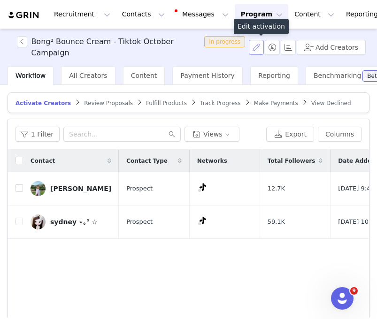
click at [258, 48] on button "button" at bounding box center [256, 47] width 15 height 15
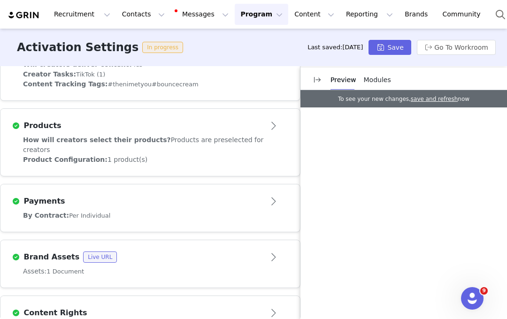
scroll to position [449, 0]
click at [261, 210] on div "By Contract: Per Individual" at bounding box center [150, 215] width 254 height 10
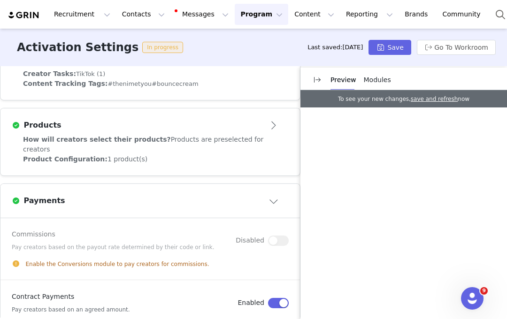
click at [272, 193] on button "Close module" at bounding box center [274, 200] width 29 height 15
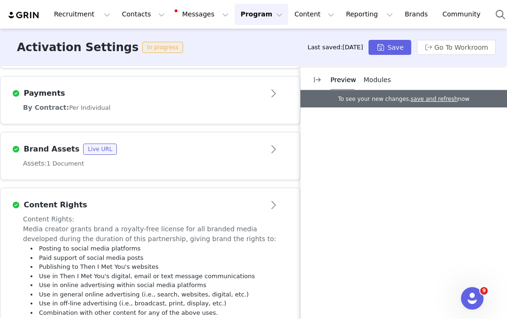
scroll to position [605, 0]
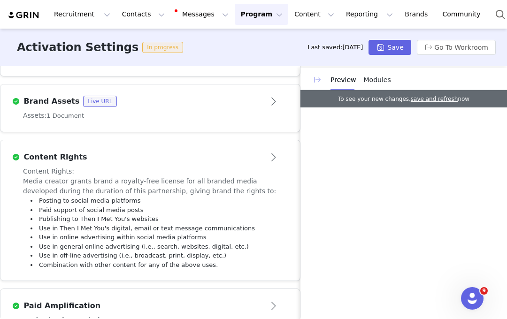
click at [314, 79] on button "button" at bounding box center [317, 79] width 15 height 15
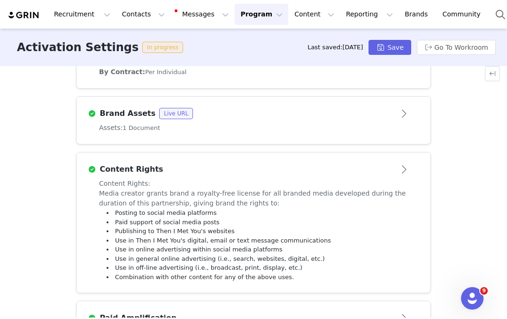
scroll to position [409, 0]
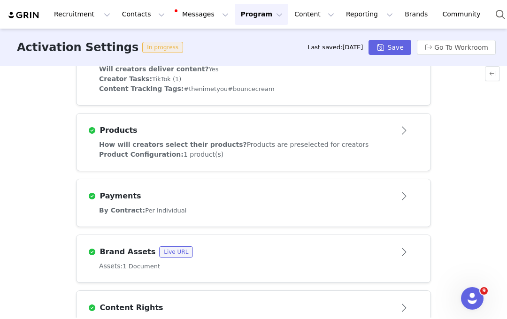
click at [285, 246] on div "Brand Assets Live URL" at bounding box center [238, 251] width 300 height 11
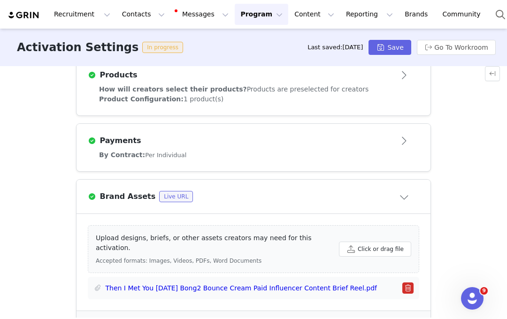
scroll to position [498, 0]
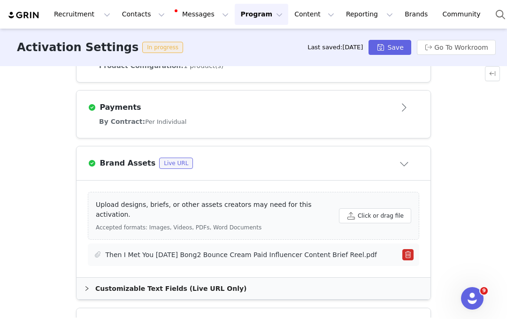
click at [269, 250] on link "Then I Met You October 25 Bong2 Bounce Cream Paid Influencer Content Brief Reel…" at bounding box center [241, 255] width 271 height 10
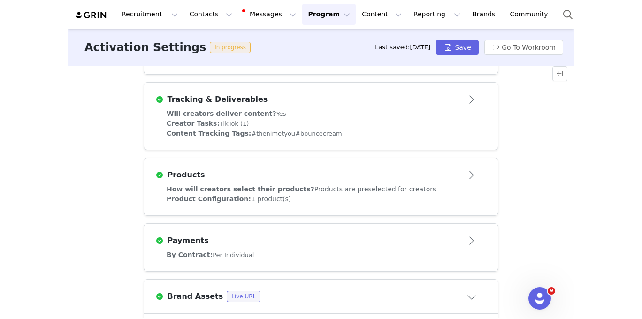
scroll to position [0, 0]
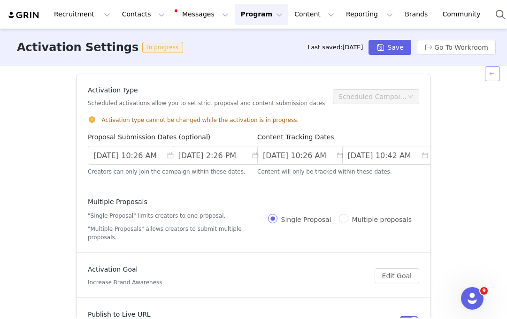
click at [491, 75] on button "button" at bounding box center [492, 73] width 15 height 15
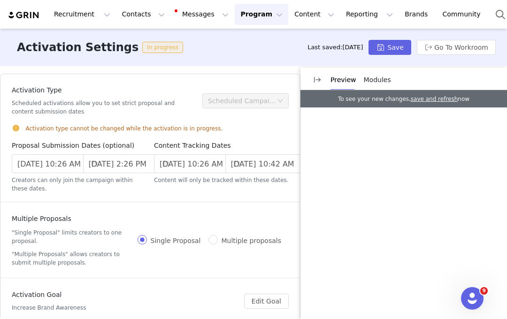
click at [382, 83] on span "Modules" at bounding box center [377, 80] width 27 height 8
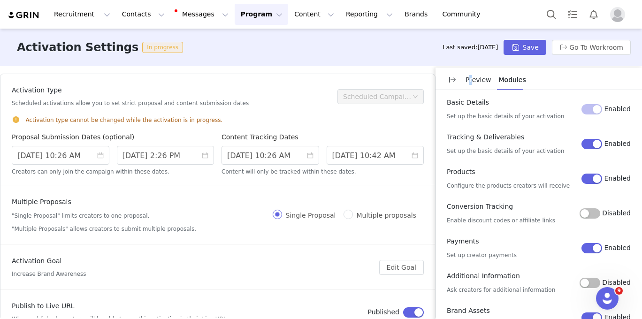
click at [471, 80] on p "Preview" at bounding box center [479, 80] width 26 height 10
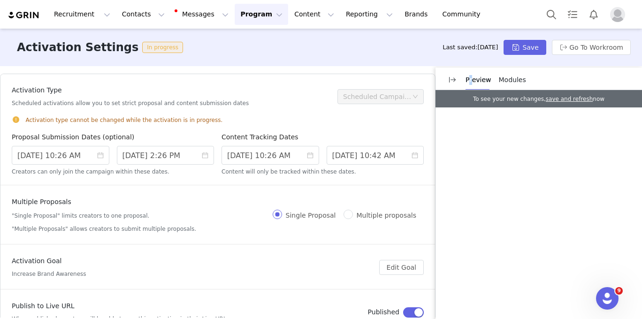
click at [255, 18] on button "Program Program" at bounding box center [262, 14] width 54 height 21
click at [253, 41] on p "Activations" at bounding box center [246, 42] width 36 height 10
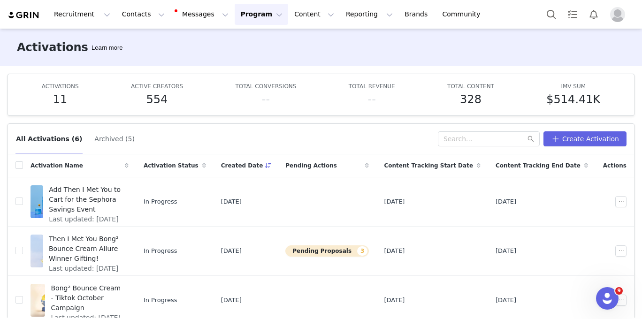
scroll to position [49, 0]
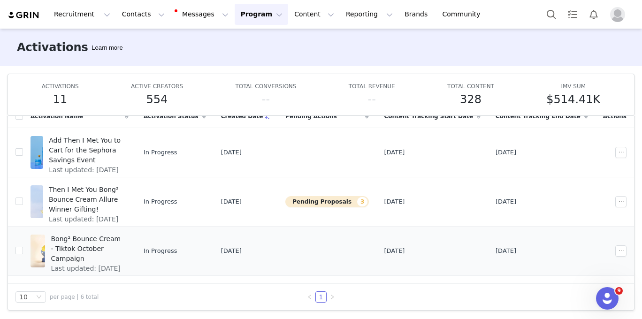
click at [115, 238] on span "Bong² Bounce Cream - Tiktok October Campaign" at bounding box center [87, 249] width 72 height 30
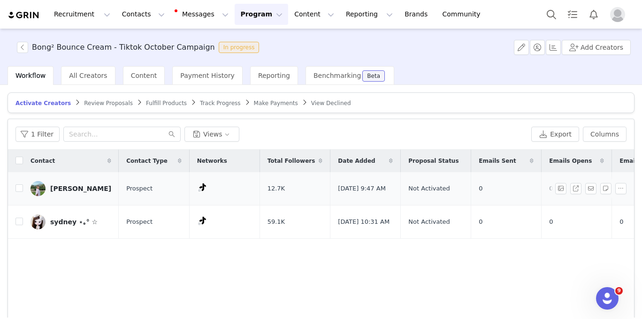
click at [422, 185] on span "Not Activated" at bounding box center [428, 188] width 41 height 9
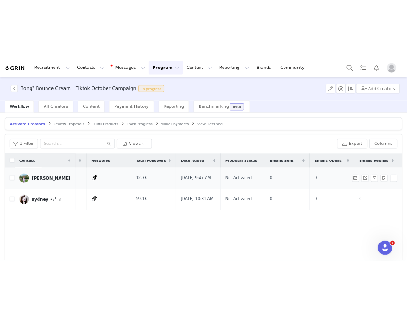
scroll to position [0, 99]
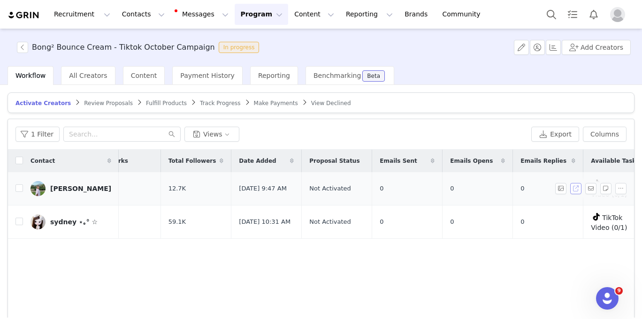
click at [576, 188] on button "button" at bounding box center [575, 188] width 11 height 11
click at [582, 191] on button "button" at bounding box center [620, 188] width 11 height 11
click at [484, 256] on div "Contact Contact Type Networks Total Followers Date Added Proposal Status Emails…" at bounding box center [321, 262] width 626 height 224
click at [67, 187] on div "[PERSON_NAME]" at bounding box center [80, 189] width 61 height 8
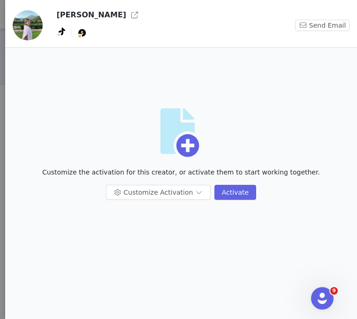
click at [25, 27] on img at bounding box center [28, 25] width 30 height 30
click at [127, 15] on button "button" at bounding box center [134, 15] width 15 height 15
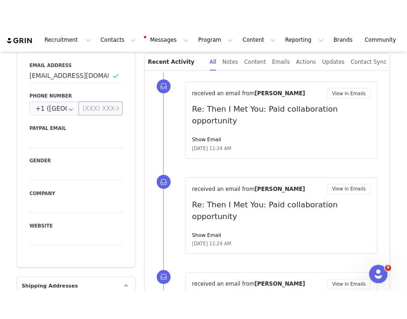
scroll to position [192, 0]
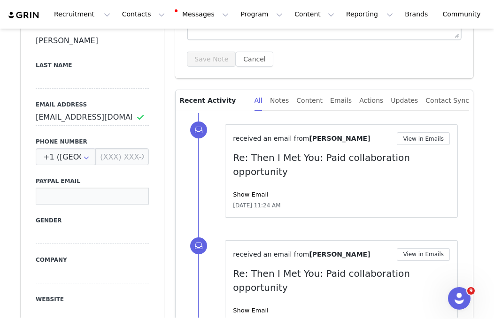
click at [118, 196] on input at bounding box center [92, 196] width 113 height 17
click at [126, 219] on label "Gender" at bounding box center [92, 220] width 113 height 8
